Goal: Transaction & Acquisition: Purchase product/service

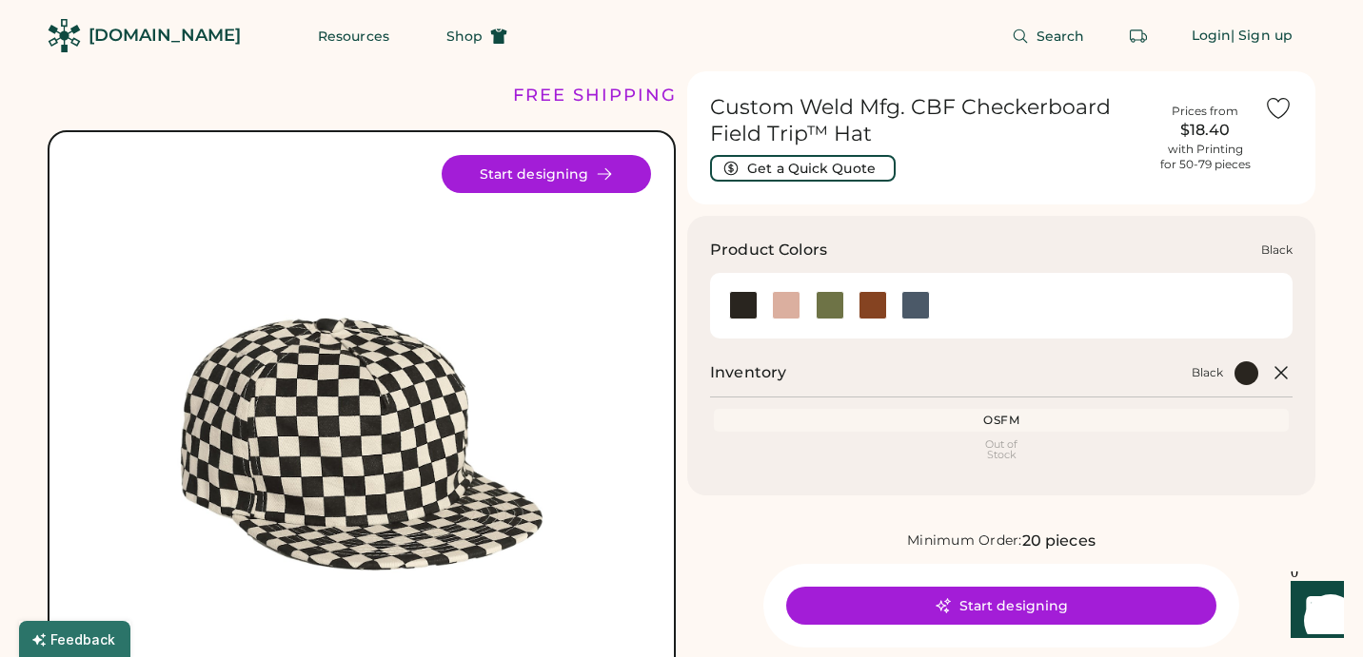
click at [749, 317] on div at bounding box center [743, 305] width 29 height 29
click at [743, 300] on div at bounding box center [743, 305] width 29 height 29
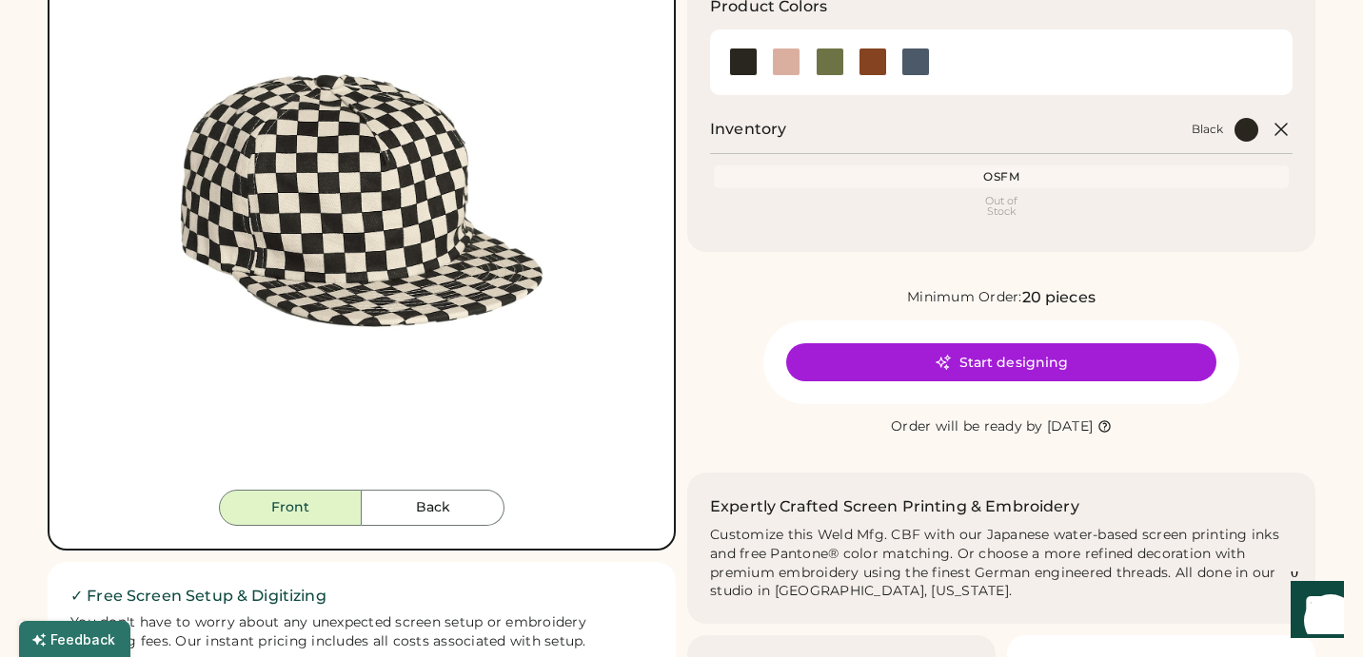
scroll to position [241, 0]
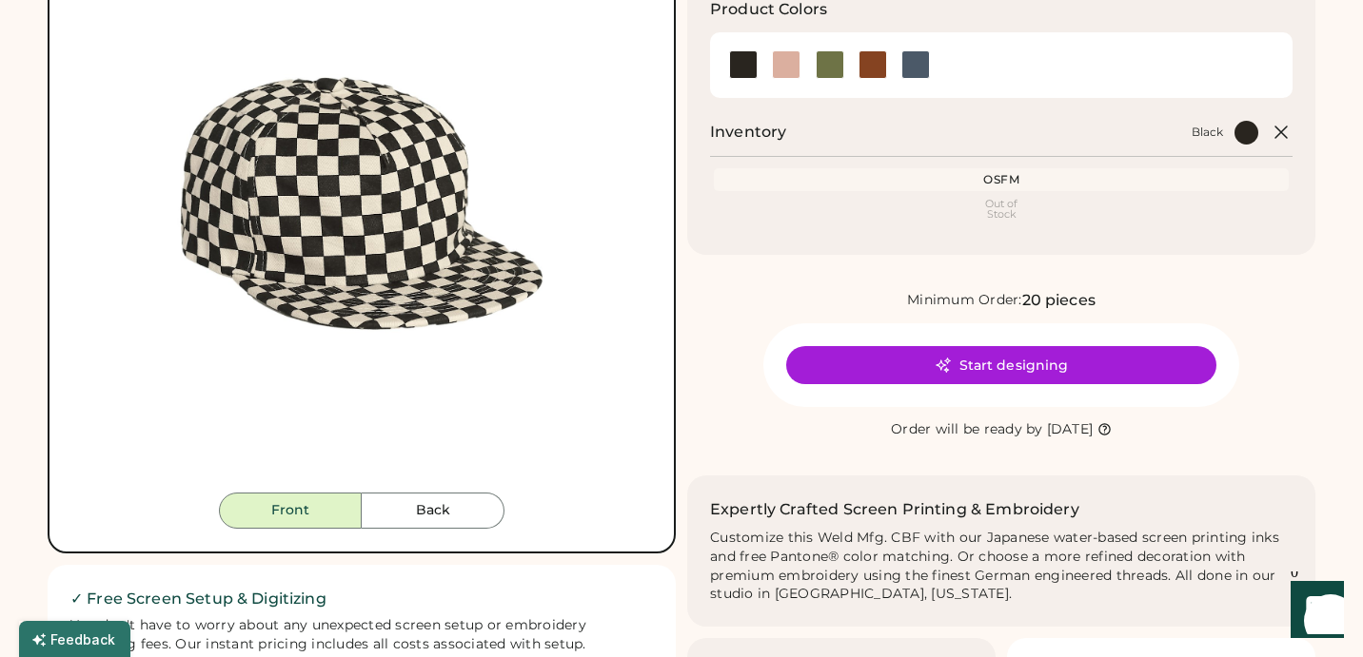
click at [1003, 209] on div "Out of Stock" at bounding box center [1000, 209] width 567 height 21
click at [739, 59] on div at bounding box center [743, 64] width 29 height 29
click at [789, 65] on div at bounding box center [786, 64] width 29 height 29
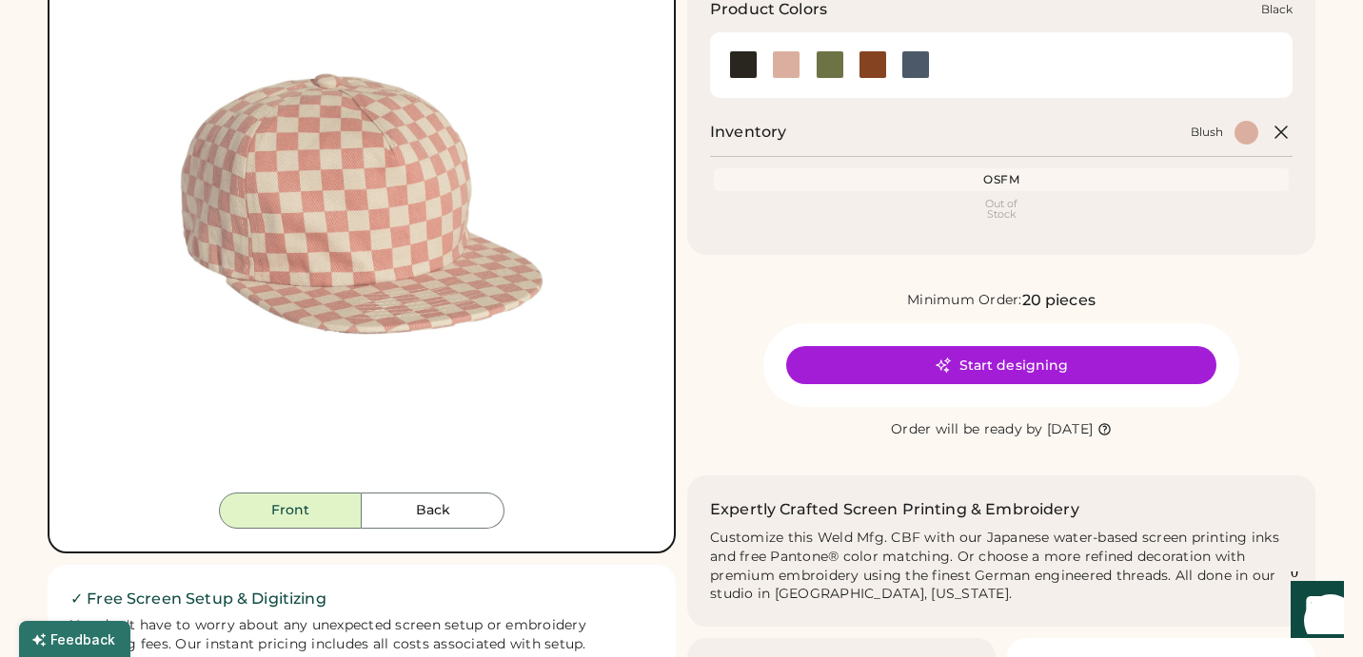
click at [739, 68] on div at bounding box center [743, 64] width 29 height 29
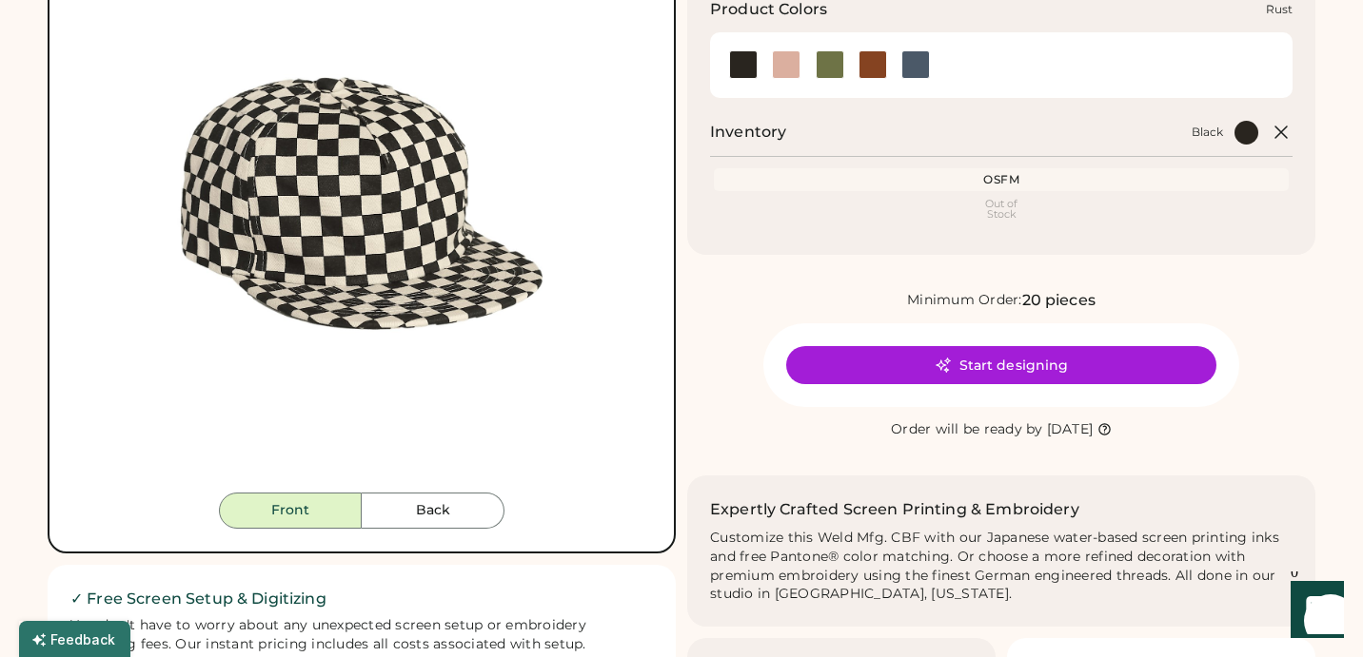
click at [873, 57] on div at bounding box center [872, 64] width 29 height 29
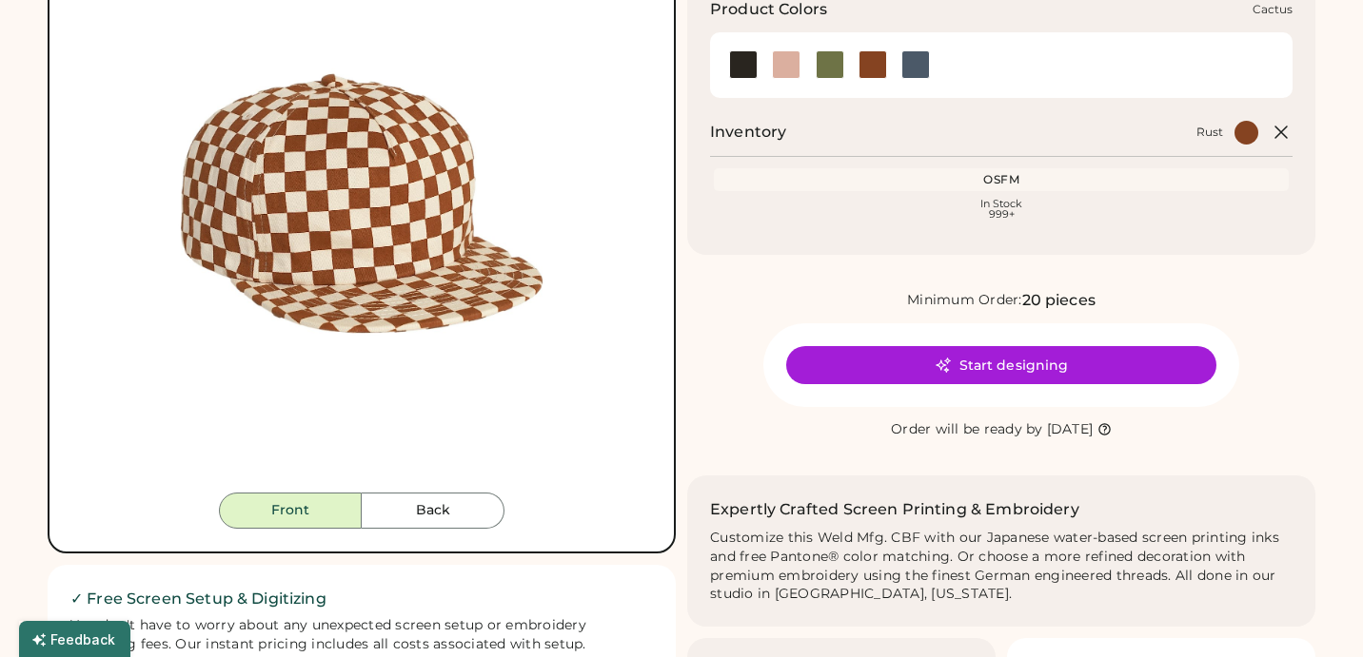
click at [829, 63] on div at bounding box center [829, 64] width 29 height 29
